Goal: Transaction & Acquisition: Subscribe to service/newsletter

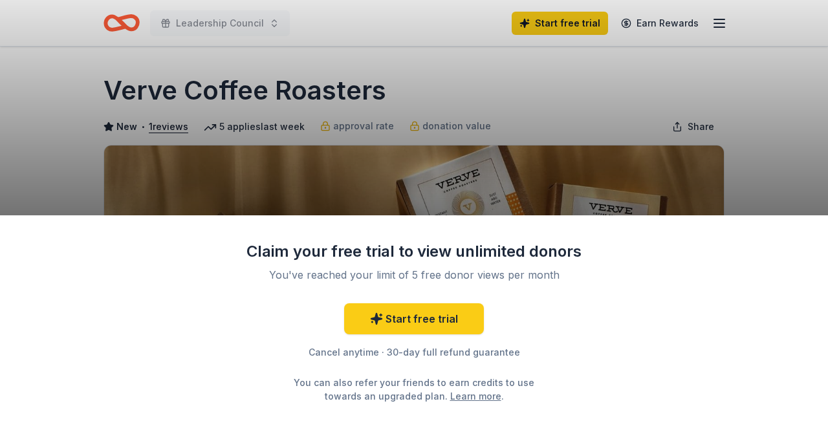
click at [468, 87] on div "Claim your free trial to view unlimited donors You've reached your limit of 5 f…" at bounding box center [414, 215] width 828 height 430
click at [601, 100] on div "Claim your free trial to view unlimited donors You've reached your limit of 5 f…" at bounding box center [414, 215] width 828 height 430
click at [127, 25] on div "Claim your free trial to view unlimited donors You've reached your limit of 5 f…" at bounding box center [414, 215] width 828 height 430
click at [381, 325] on icon at bounding box center [376, 318] width 13 height 13
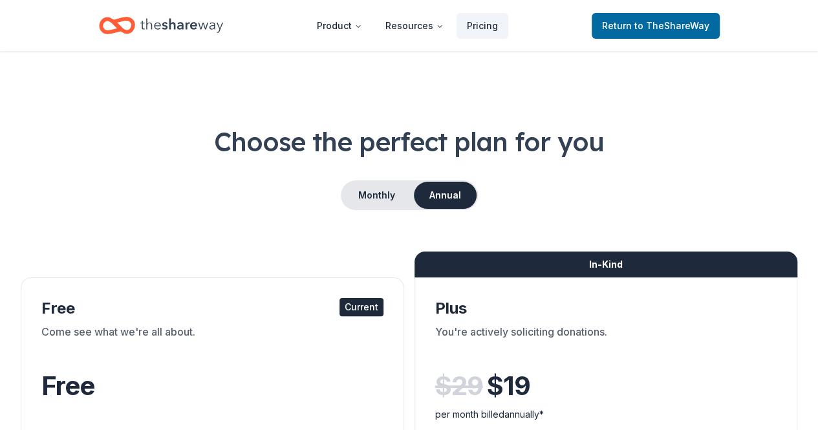
click at [221, 27] on icon "Home" at bounding box center [181, 25] width 83 height 27
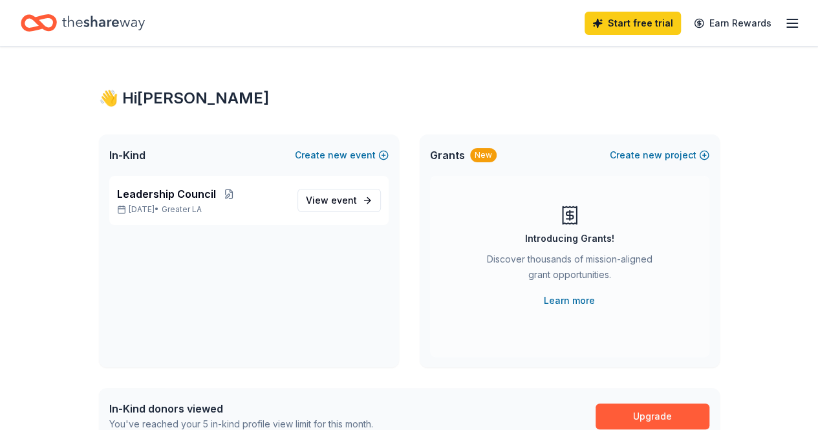
click at [784, 24] on icon "button" at bounding box center [792, 24] width 16 height 16
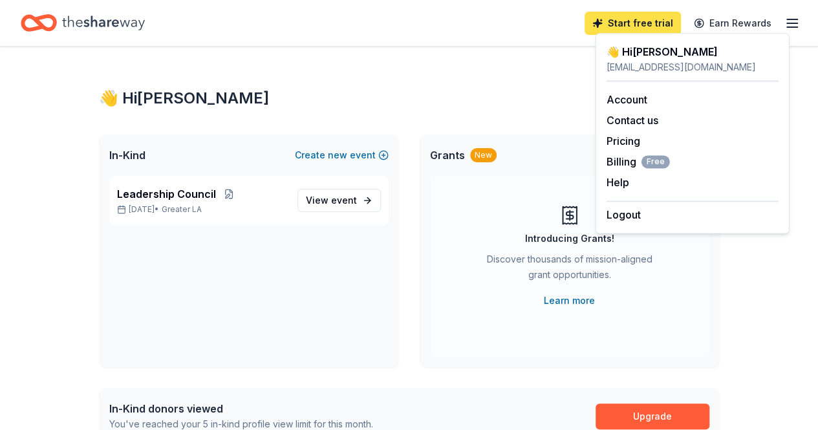
click at [640, 18] on link "Start free trial" at bounding box center [632, 23] width 96 height 23
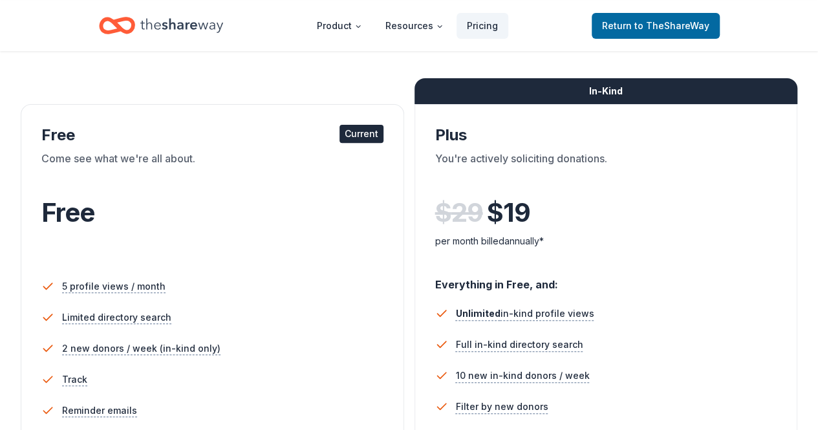
scroll to position [194, 0]
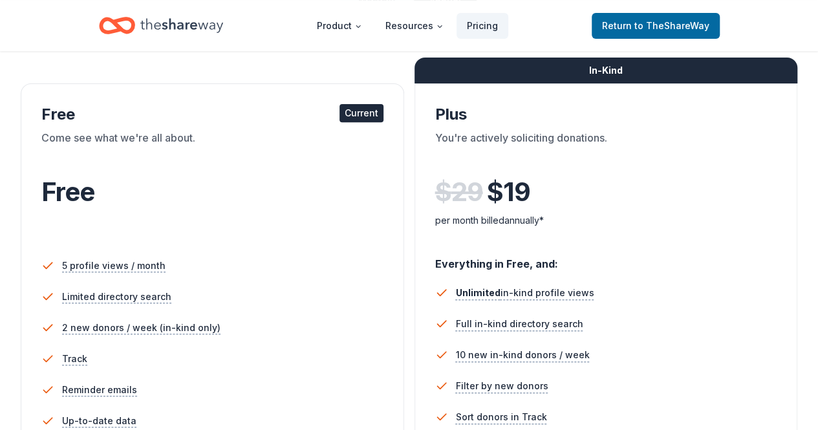
click at [435, 113] on div "Plus" at bounding box center [606, 114] width 342 height 21
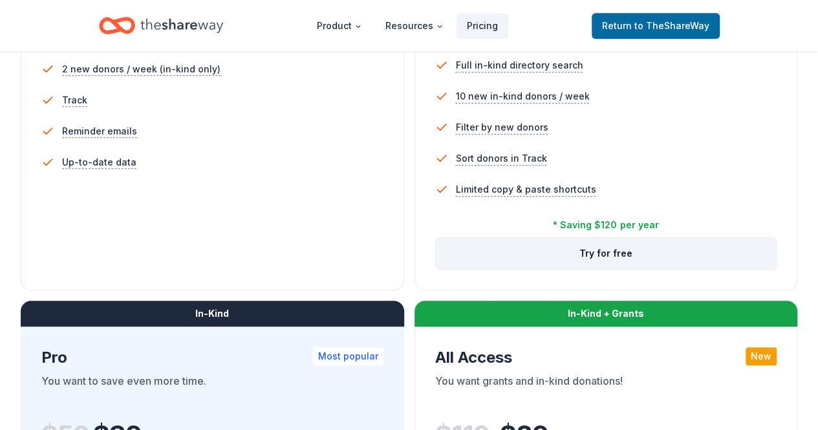
click at [436, 269] on button "Try for free" at bounding box center [606, 253] width 341 height 31
